Goal: Information Seeking & Learning: Learn about a topic

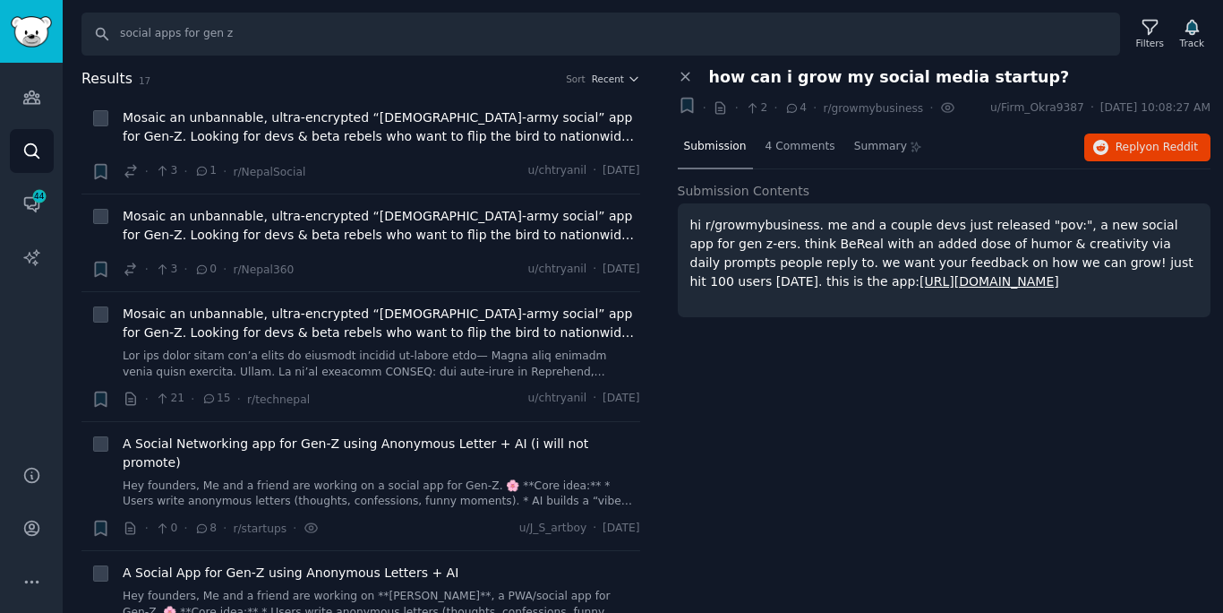
scroll to position [940, 0]
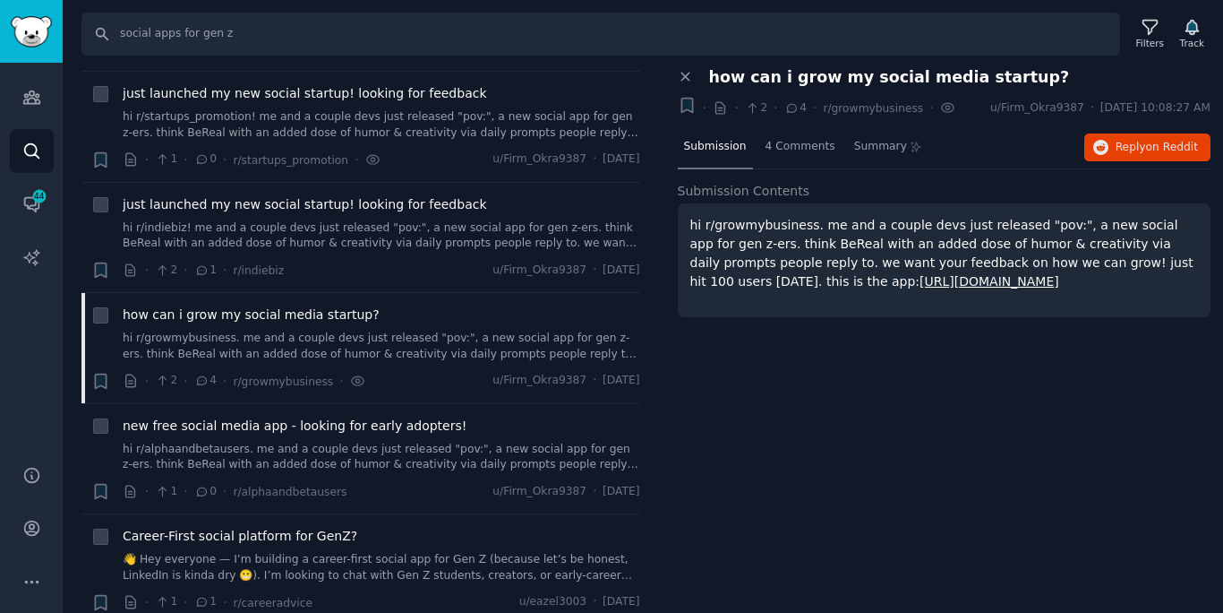
type input "c"
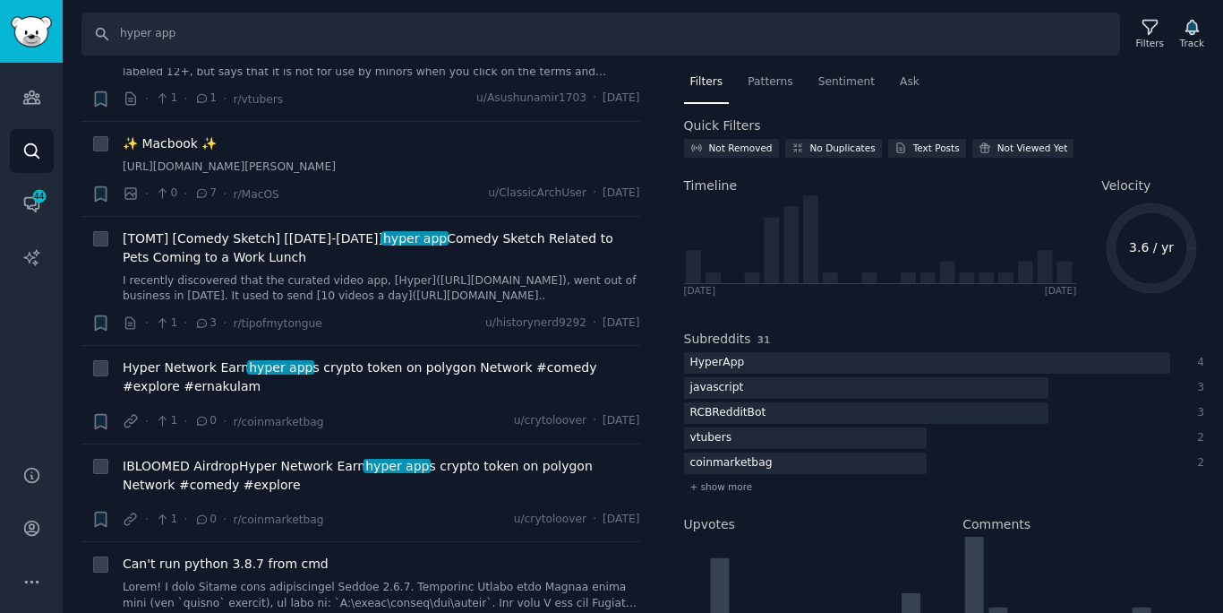
scroll to position [769, 0]
click at [567, 28] on input "hyper app" at bounding box center [601, 34] width 1039 height 43
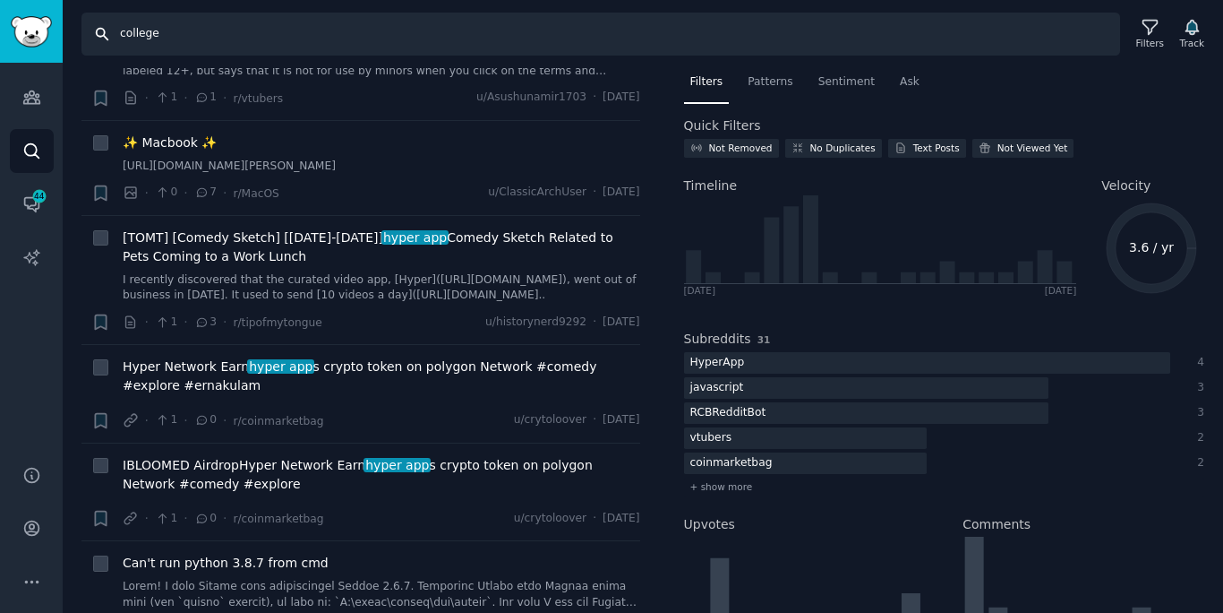
type input "college"
